Goal: Book appointment/travel/reservation

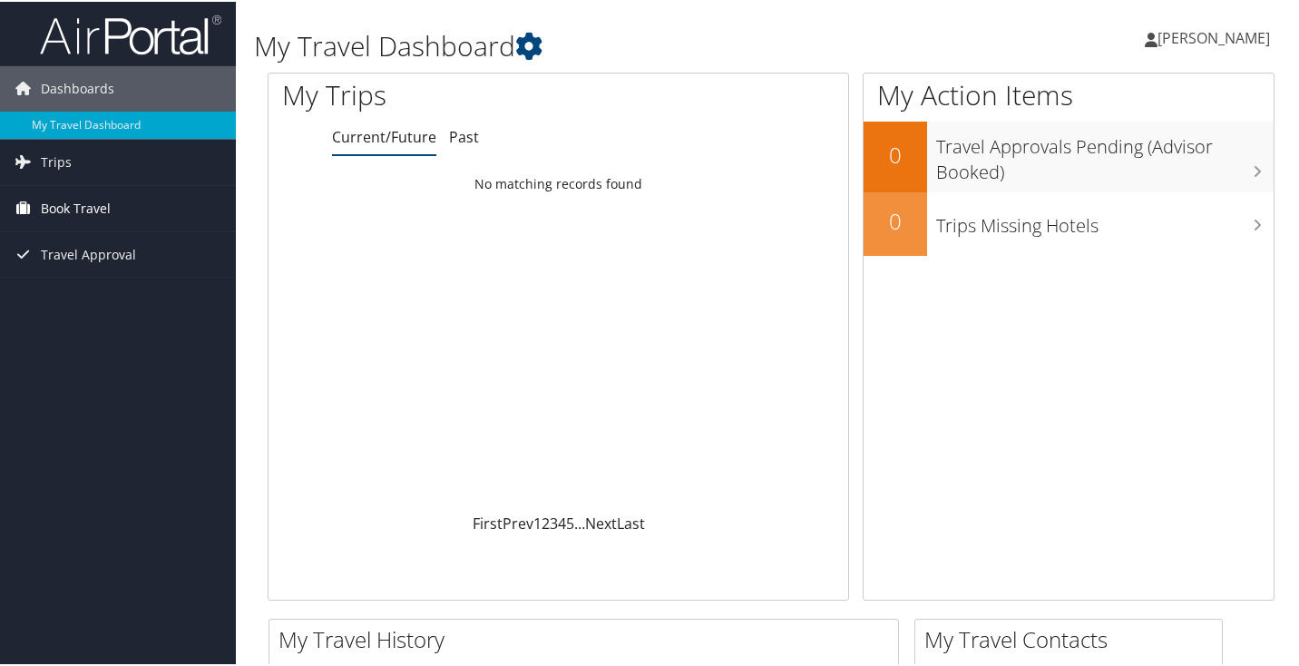
click at [106, 201] on span "Book Travel" at bounding box center [76, 206] width 70 height 45
click at [94, 213] on span "Book Travel" at bounding box center [76, 206] width 70 height 45
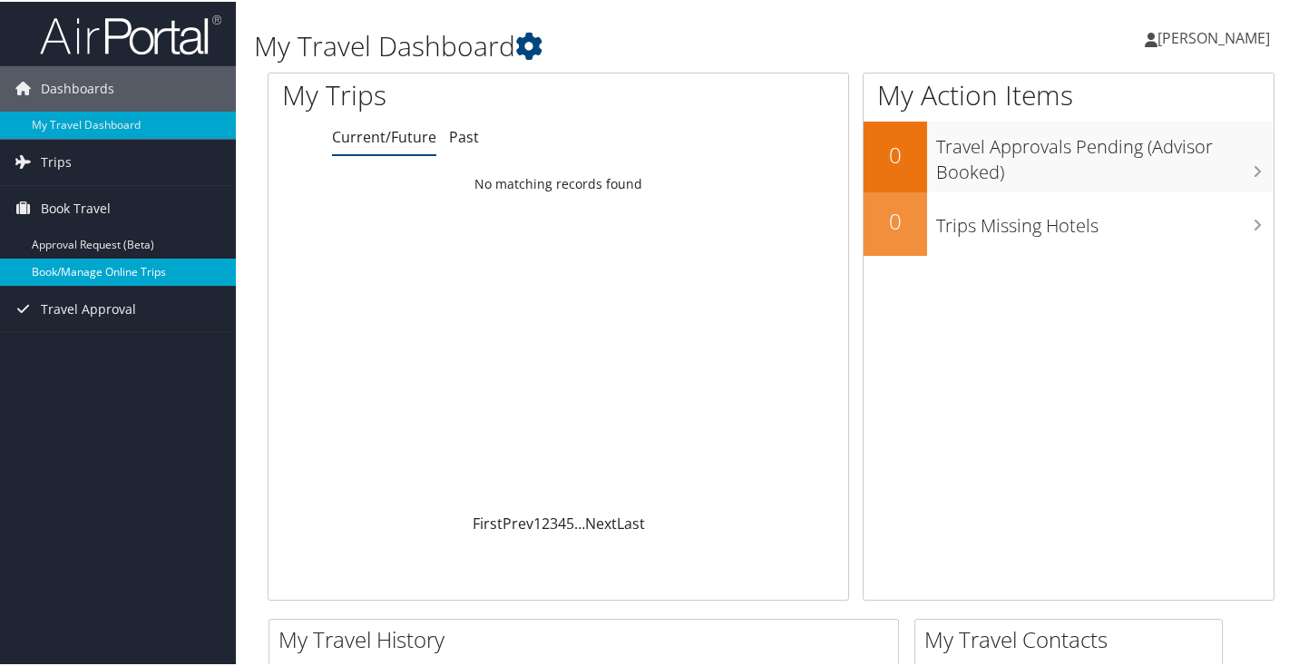
click at [93, 269] on link "Book/Manage Online Trips" at bounding box center [118, 270] width 236 height 27
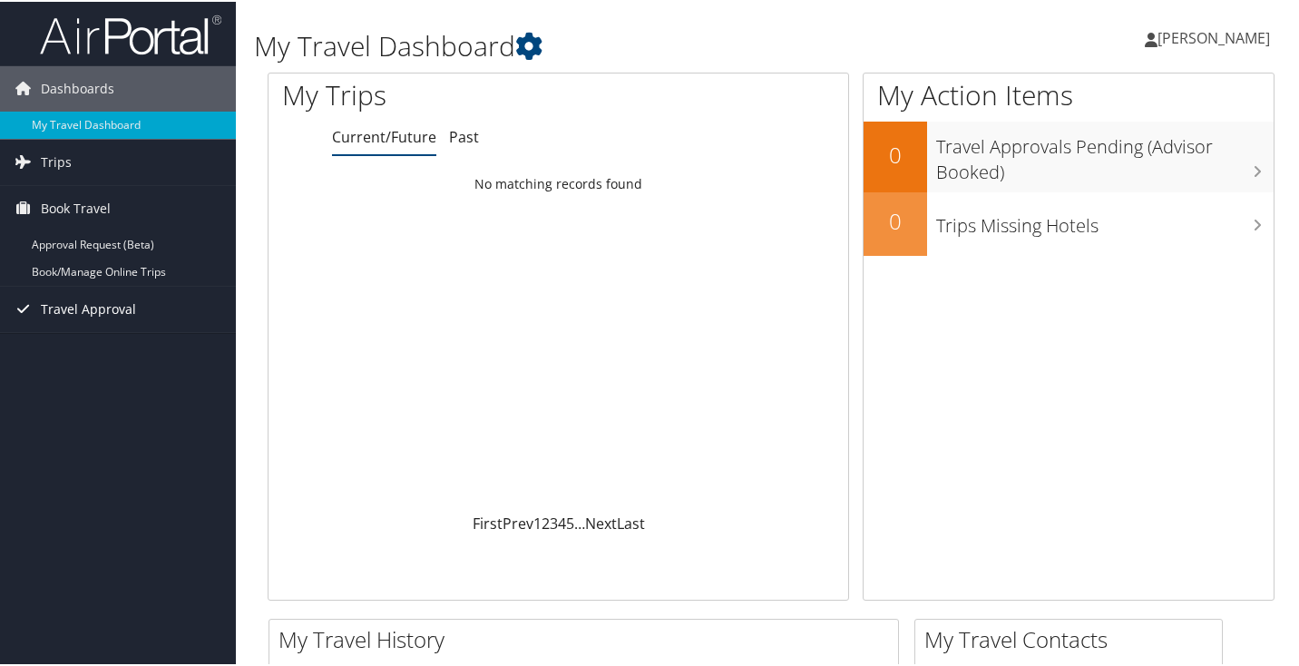
click at [61, 295] on span "Travel Approval" at bounding box center [88, 307] width 95 height 45
